Goal: Task Accomplishment & Management: Manage account settings

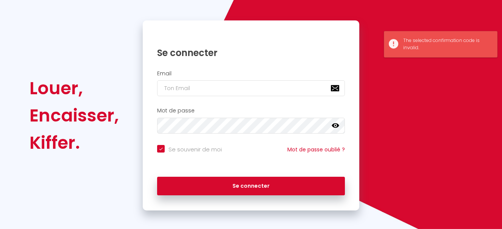
scroll to position [65, 0]
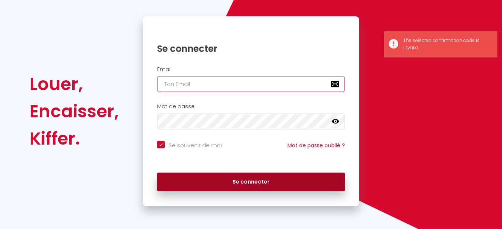
type input "[EMAIL_ADDRESS][DOMAIN_NAME]"
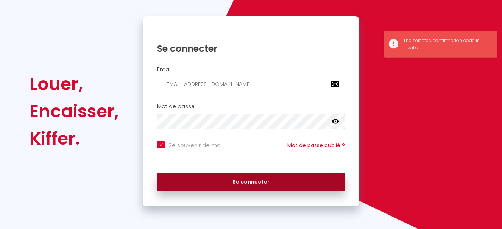
click at [241, 182] on button "Se connecter" at bounding box center [251, 182] width 188 height 19
checkbox input "true"
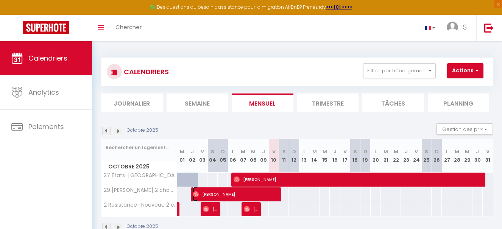
click at [245, 192] on span "[PERSON_NAME]" at bounding box center [235, 194] width 85 height 14
select select "OK"
select select "0"
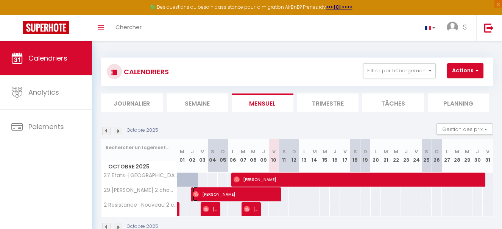
select select "1"
select select
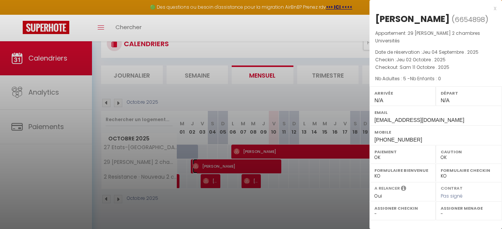
scroll to position [41, 0]
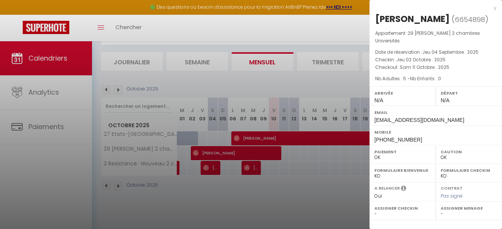
click at [309, 180] on div at bounding box center [251, 114] width 502 height 229
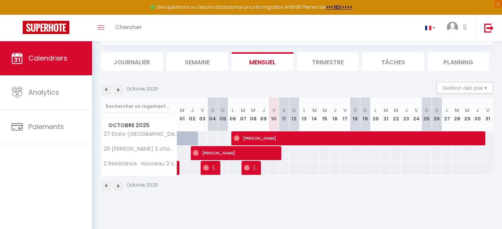
scroll to position [3, 0]
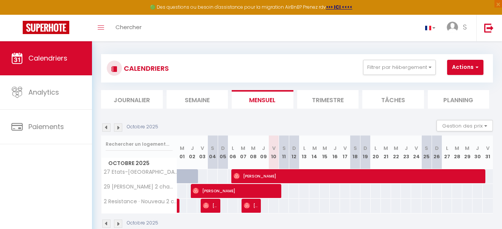
click at [324, 96] on li "Trimestre" at bounding box center [328, 99] width 62 height 19
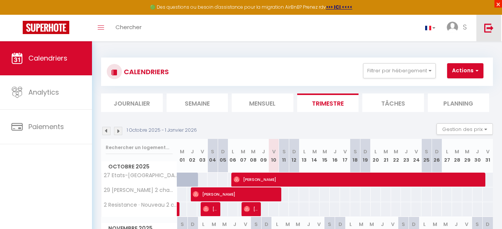
click at [499, 5] on span "×" at bounding box center [498, 4] width 8 height 8
